Goal: Transaction & Acquisition: Obtain resource

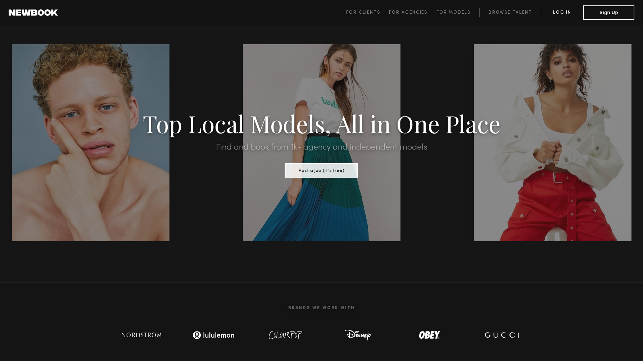
click at [555, 12] on link "Log in" at bounding box center [562, 12] width 42 height 9
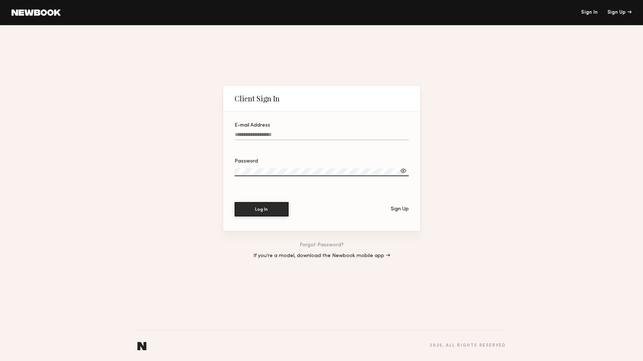
click at [360, 134] on input "E-mail Address" at bounding box center [322, 136] width 174 height 8
type input "**********"
click at [235, 202] on button "Log In" at bounding box center [262, 209] width 54 height 14
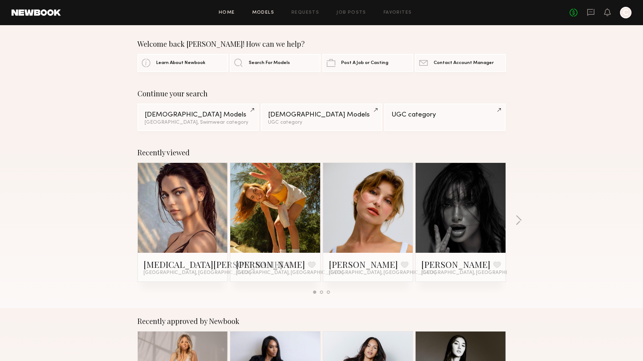
click at [268, 13] on link "Models" at bounding box center [263, 12] width 22 height 5
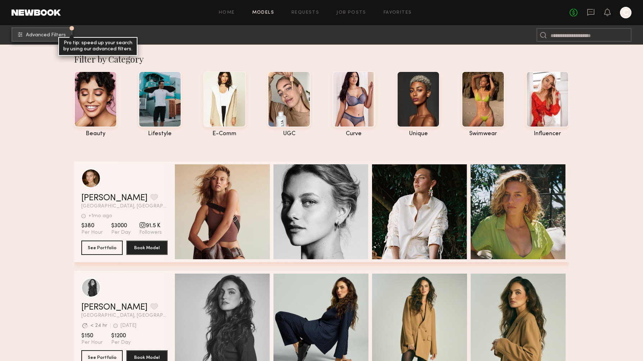
click at [36, 32] on button "Advanced Filters Pro tip: speed up your search by using our advanced filters." at bounding box center [42, 34] width 61 height 14
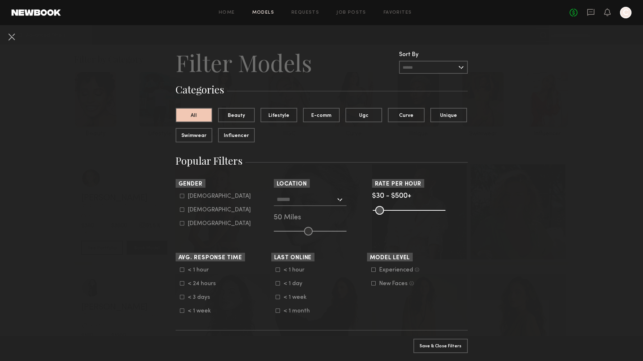
click at [321, 200] on input "text" at bounding box center [306, 199] width 59 height 12
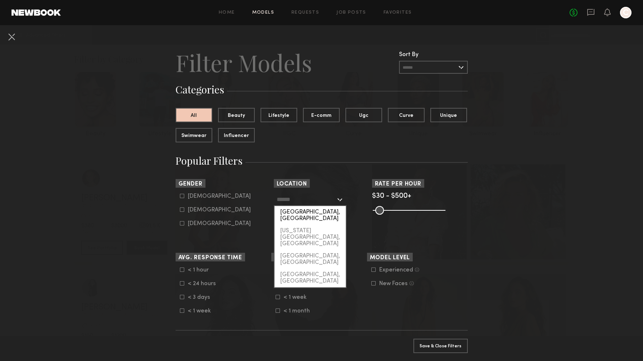
click at [314, 212] on div "[GEOGRAPHIC_DATA], [GEOGRAPHIC_DATA]" at bounding box center [310, 215] width 71 height 19
type input "**********"
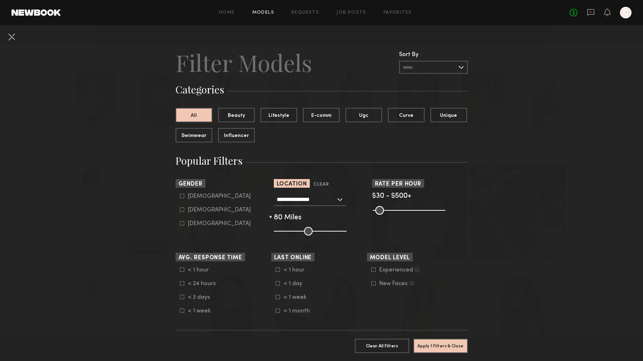
drag, startPoint x: 307, startPoint y: 231, endPoint x: 330, endPoint y: 231, distance: 22.3
type input "**"
click at [330, 231] on input "range" at bounding box center [310, 231] width 73 height 9
click at [11, 33] on button at bounding box center [12, 37] width 12 height 12
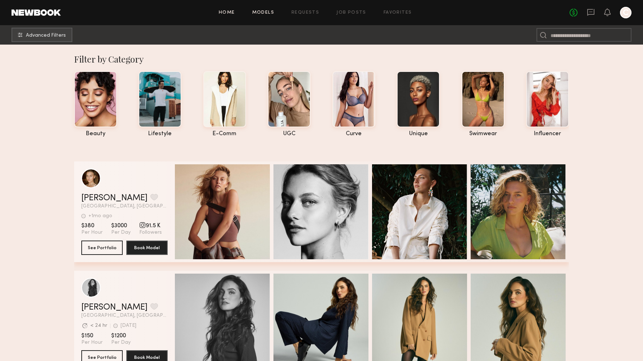
click at [226, 10] on div "Home Models Requests Job Posts Favorites Sign Out No fees up to $5,000 C" at bounding box center [346, 13] width 571 height 12
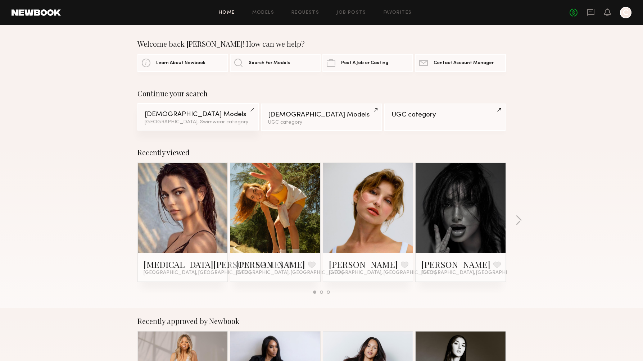
click at [187, 118] on div "[DEMOGRAPHIC_DATA] Models" at bounding box center [198, 114] width 107 height 7
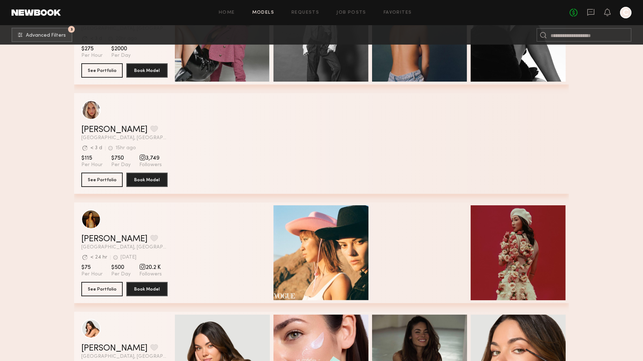
scroll to position [4163, 0]
